Goal: Task Accomplishment & Management: Use online tool/utility

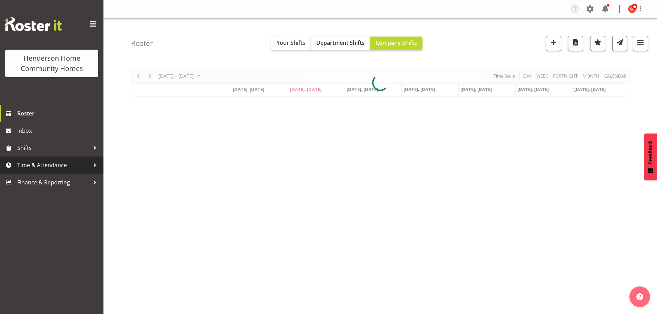
click at [19, 167] on span "Time & Attendance" at bounding box center [53, 165] width 72 height 10
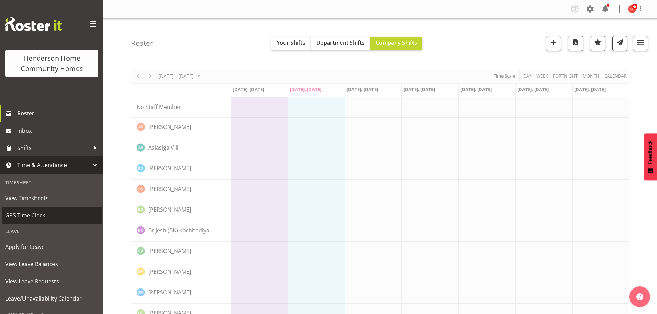
click at [24, 216] on span "GPS Time Clock" at bounding box center [51, 215] width 93 height 10
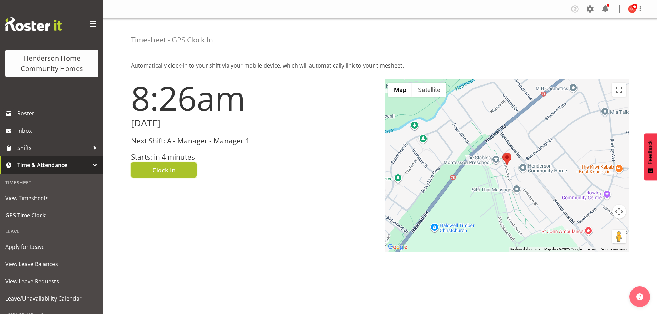
click at [175, 169] on span "Clock In" at bounding box center [163, 170] width 23 height 9
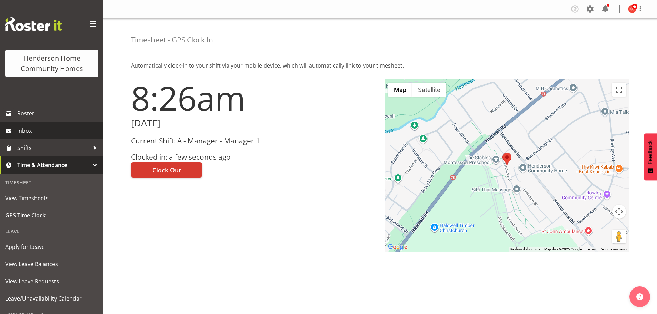
click at [33, 135] on span "Inbox" at bounding box center [58, 131] width 83 height 10
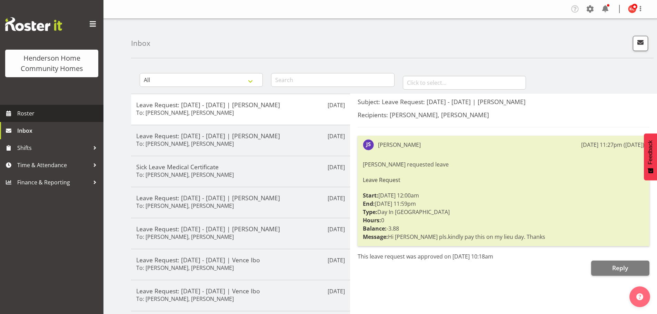
click at [35, 114] on span "Roster" at bounding box center [58, 113] width 83 height 10
